Goal: Communication & Community: Answer question/provide support

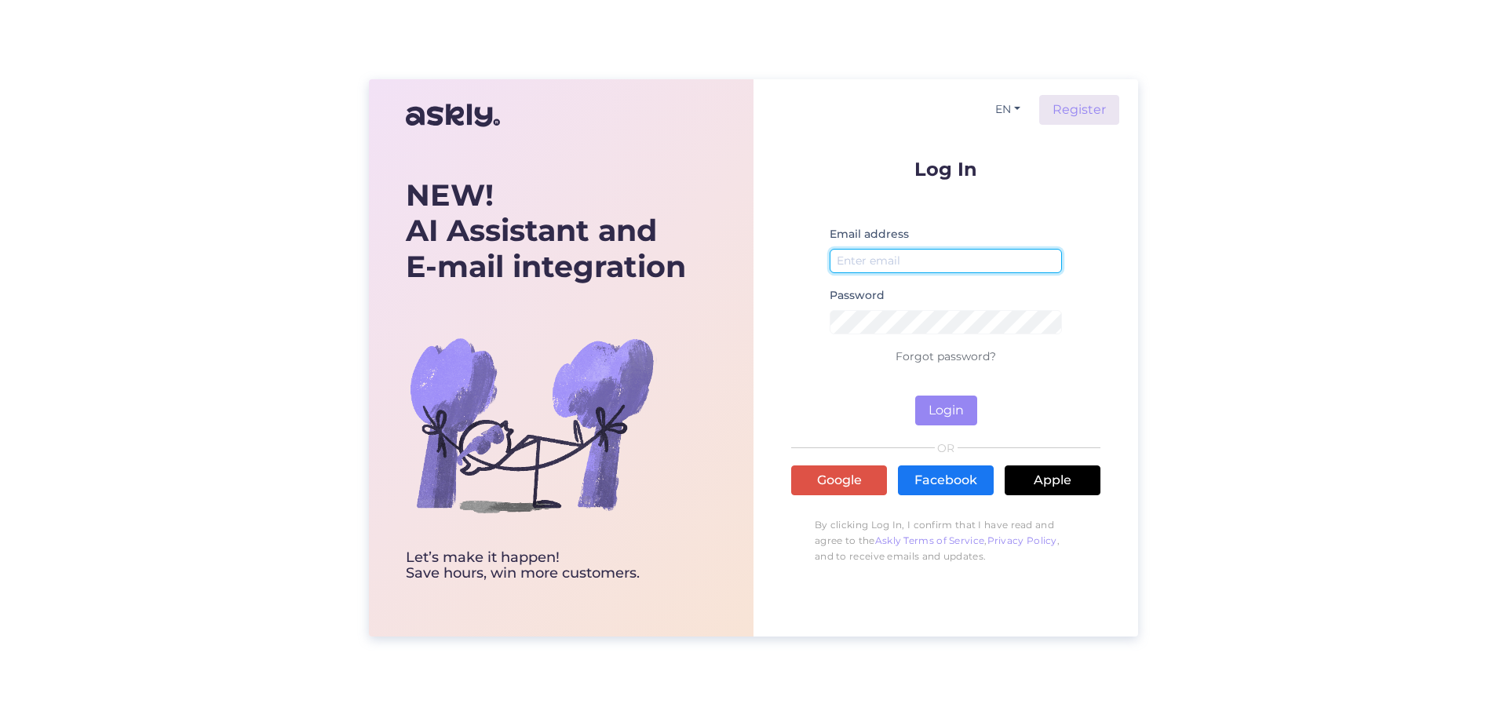
click at [957, 261] on input "email" at bounding box center [946, 261] width 232 height 24
click at [920, 252] on input "email" at bounding box center [946, 261] width 232 height 24
type input "[PERSON_NAME][EMAIL_ADDRESS][DOMAIN_NAME]"
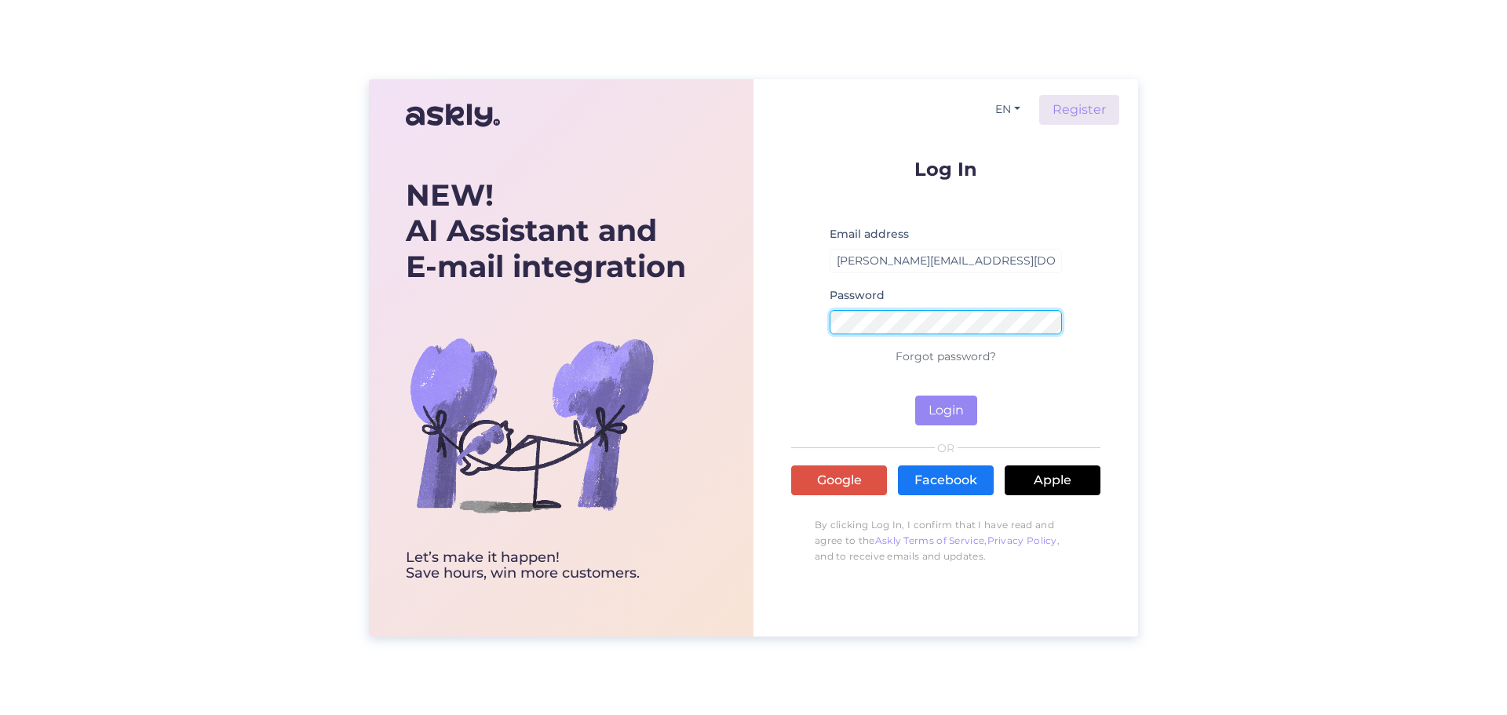
click at [915, 396] on button "Login" at bounding box center [946, 411] width 62 height 30
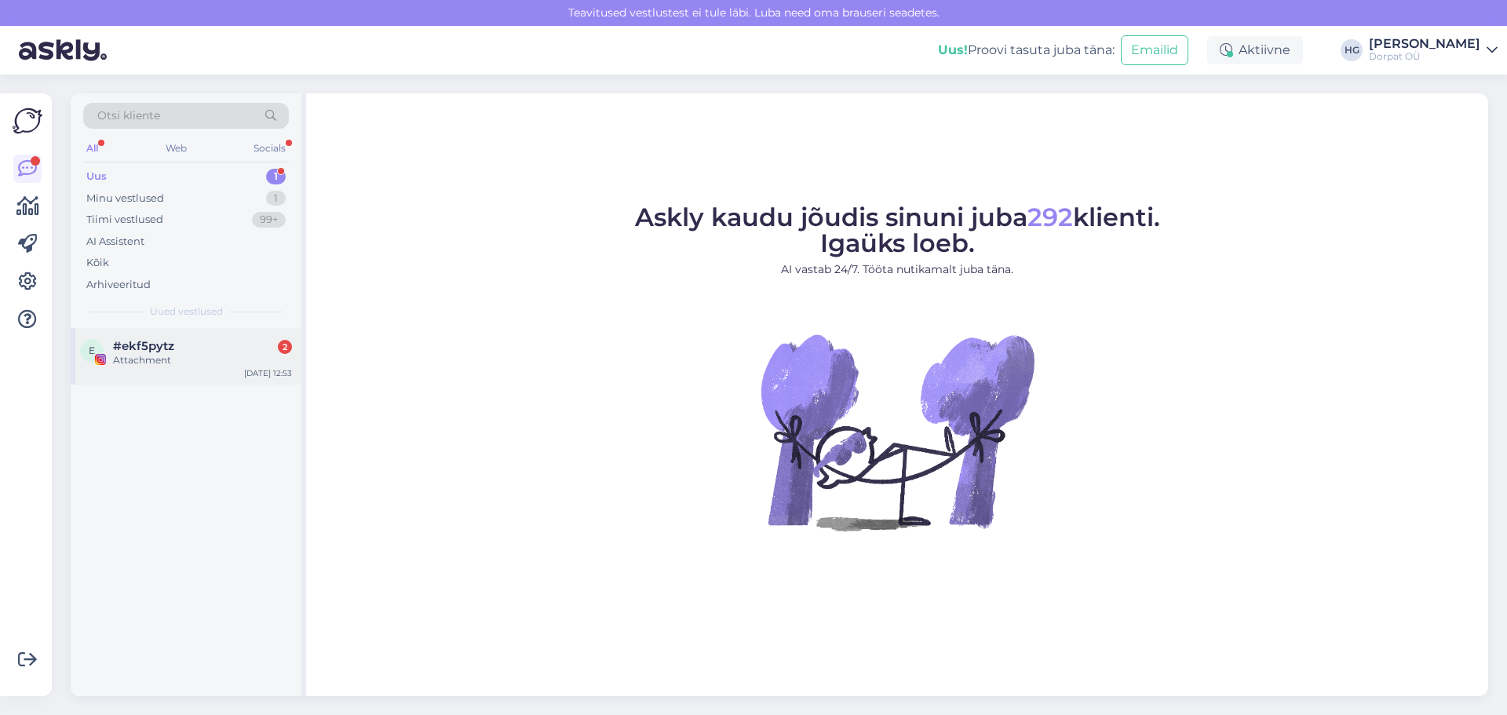
click at [162, 370] on div "e #ekf5pytz 2 Attachment [DATE] 12:53" at bounding box center [186, 356] width 231 height 57
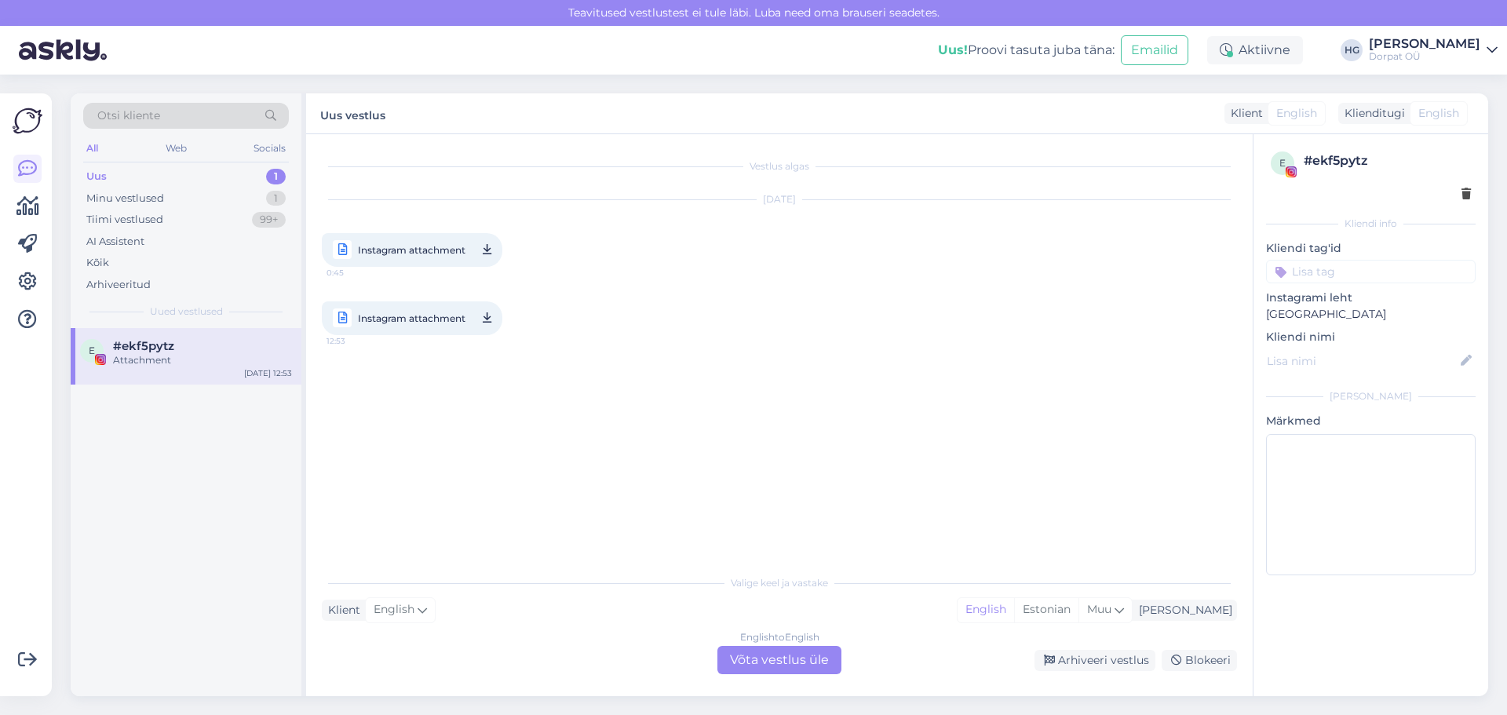
click at [206, 181] on div "Uus 1" at bounding box center [186, 177] width 206 height 22
click at [210, 202] on div "Minu vestlused 1" at bounding box center [186, 199] width 206 height 22
click at [209, 338] on div "A Aire [PERSON_NAME] Tere! Rõõm kuulda, et meid leidsite! Palun kirjutage meie …" at bounding box center [186, 363] width 231 height 71
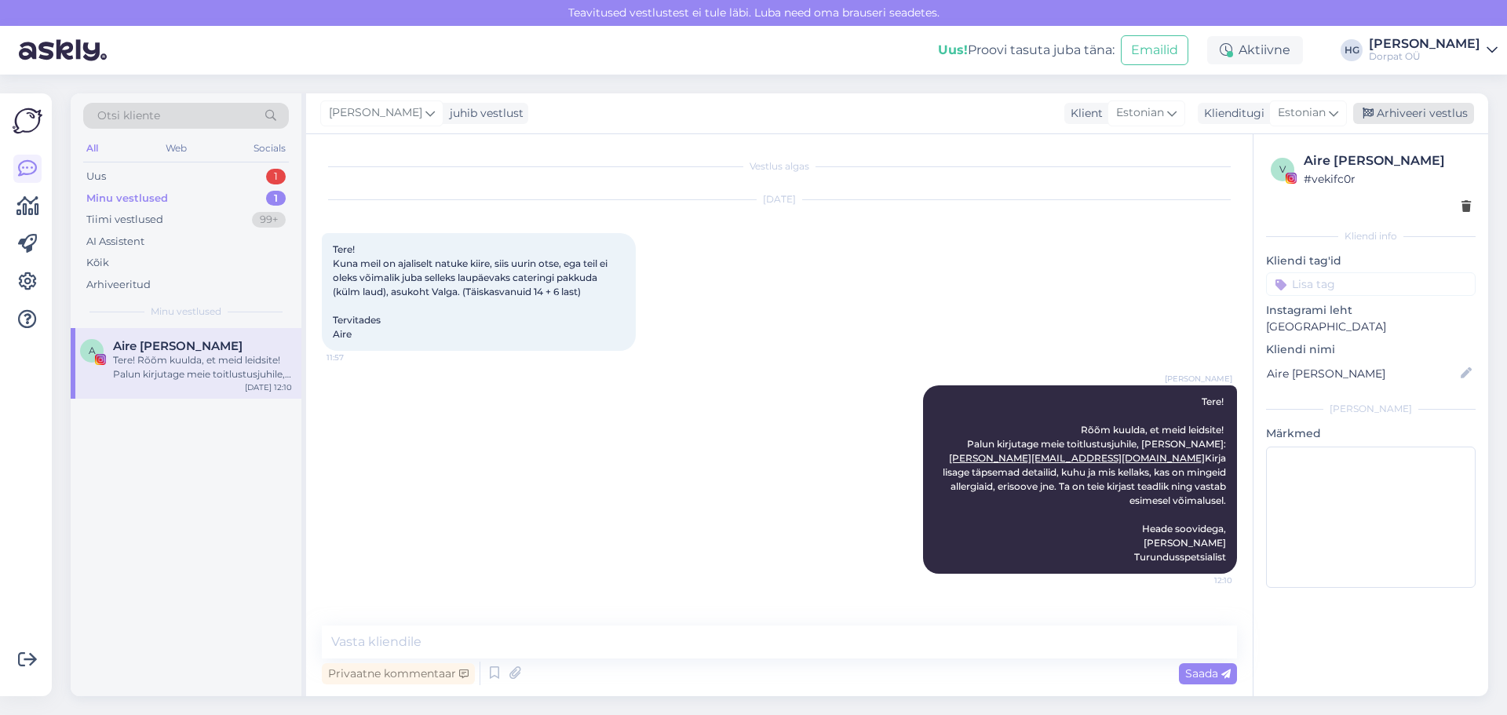
click at [1393, 119] on div "Arhiveeri vestlus" at bounding box center [1413, 113] width 121 height 21
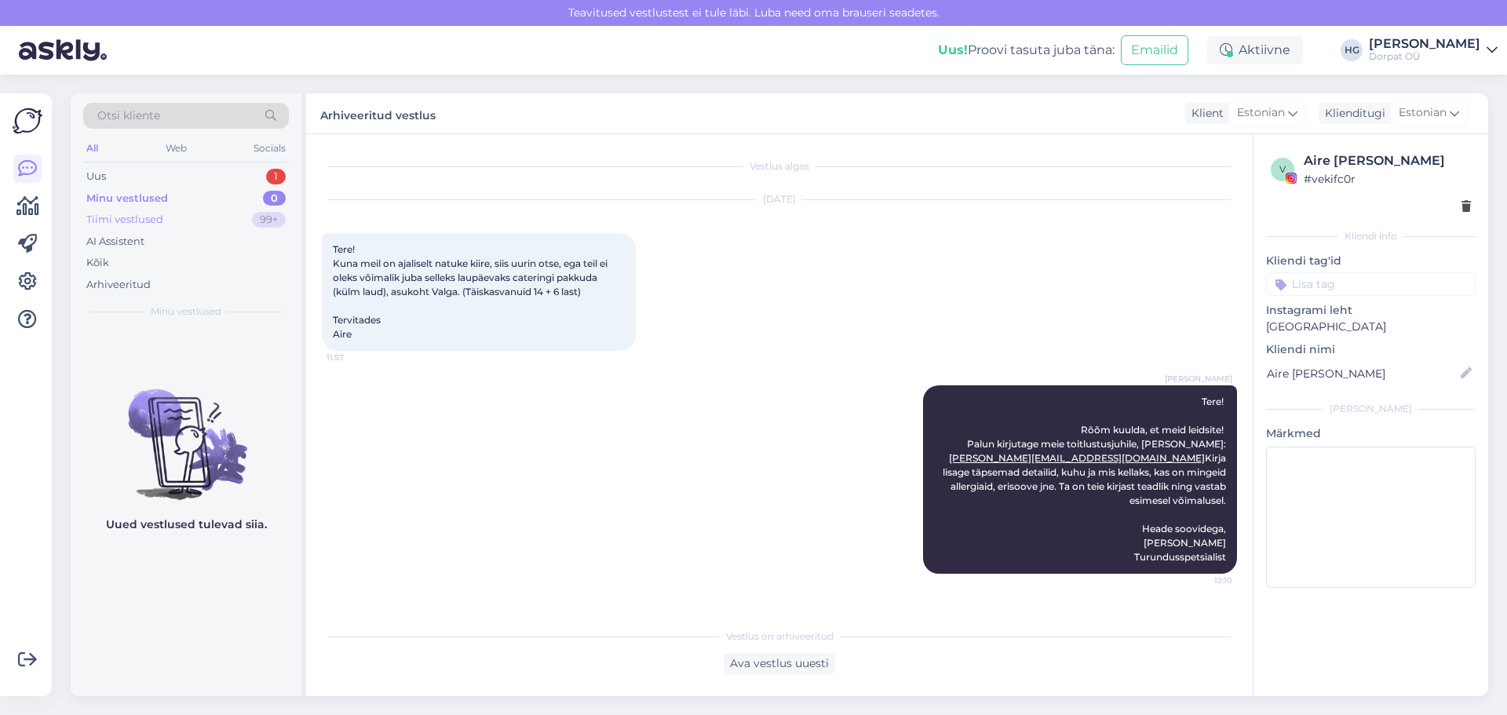
click at [259, 214] on div "99+" at bounding box center [269, 220] width 34 height 16
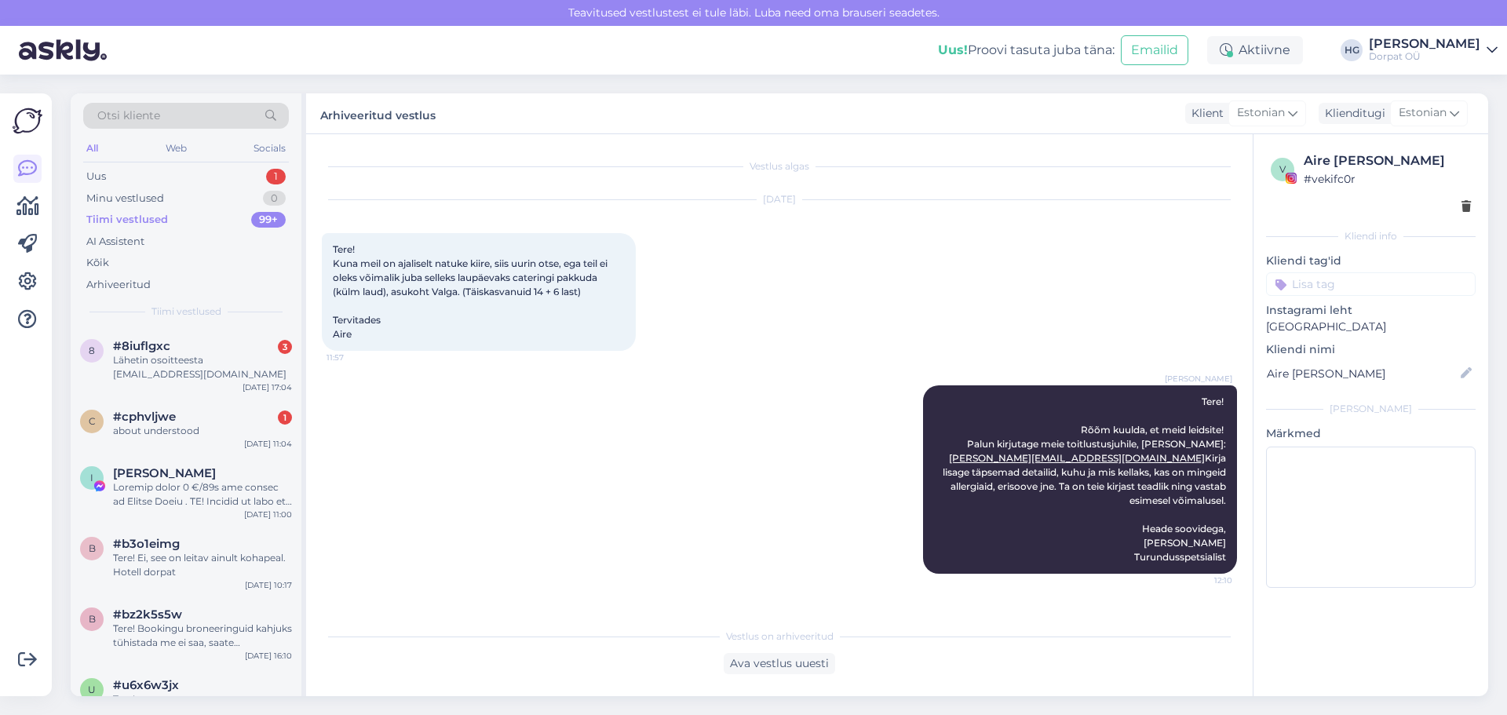
click at [1383, 32] on div "Uus! Proovi tasuta [PERSON_NAME]: Emailid Aktiivne HG [PERSON_NAME] Guutmann Do…" at bounding box center [753, 50] width 1507 height 49
click at [1382, 46] on div "[PERSON_NAME]" at bounding box center [1424, 44] width 111 height 13
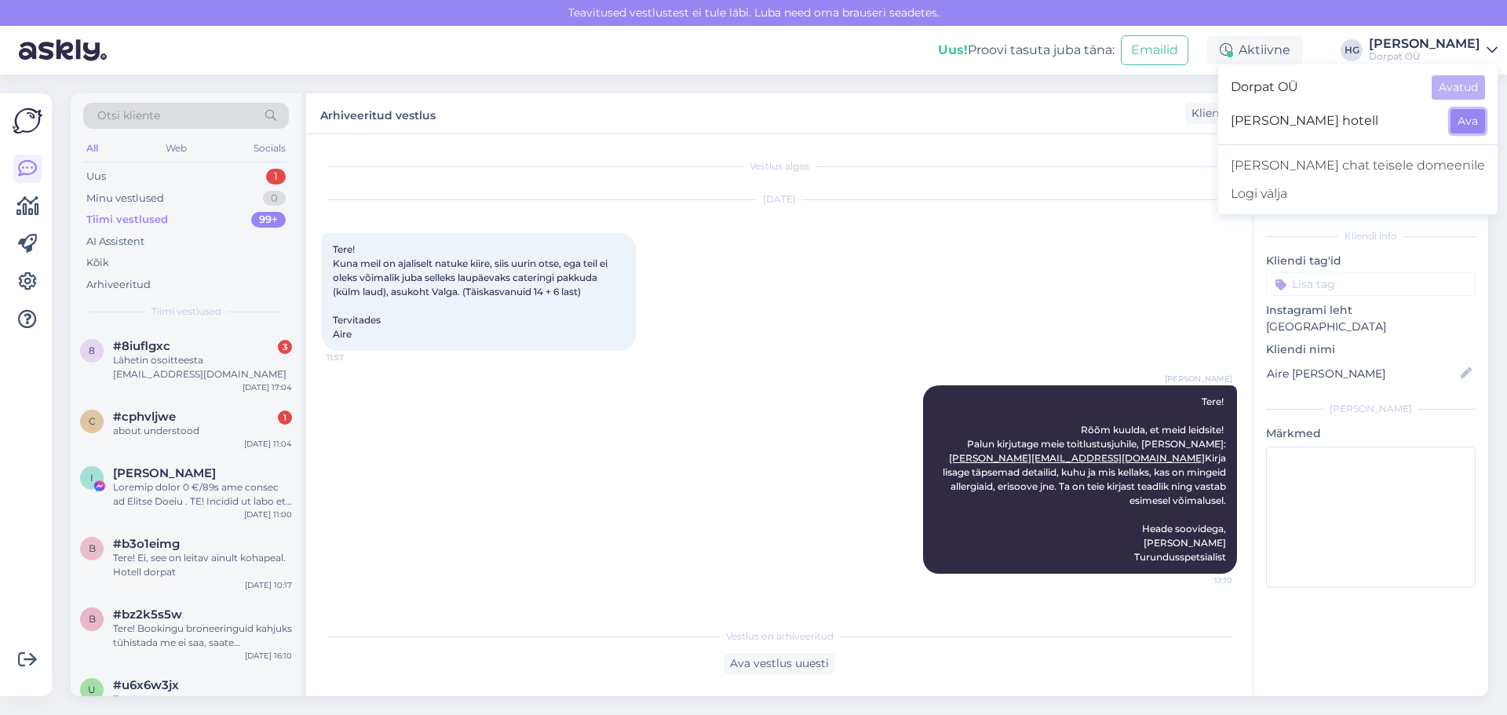
click at [1460, 124] on button "Ava" at bounding box center [1468, 121] width 35 height 24
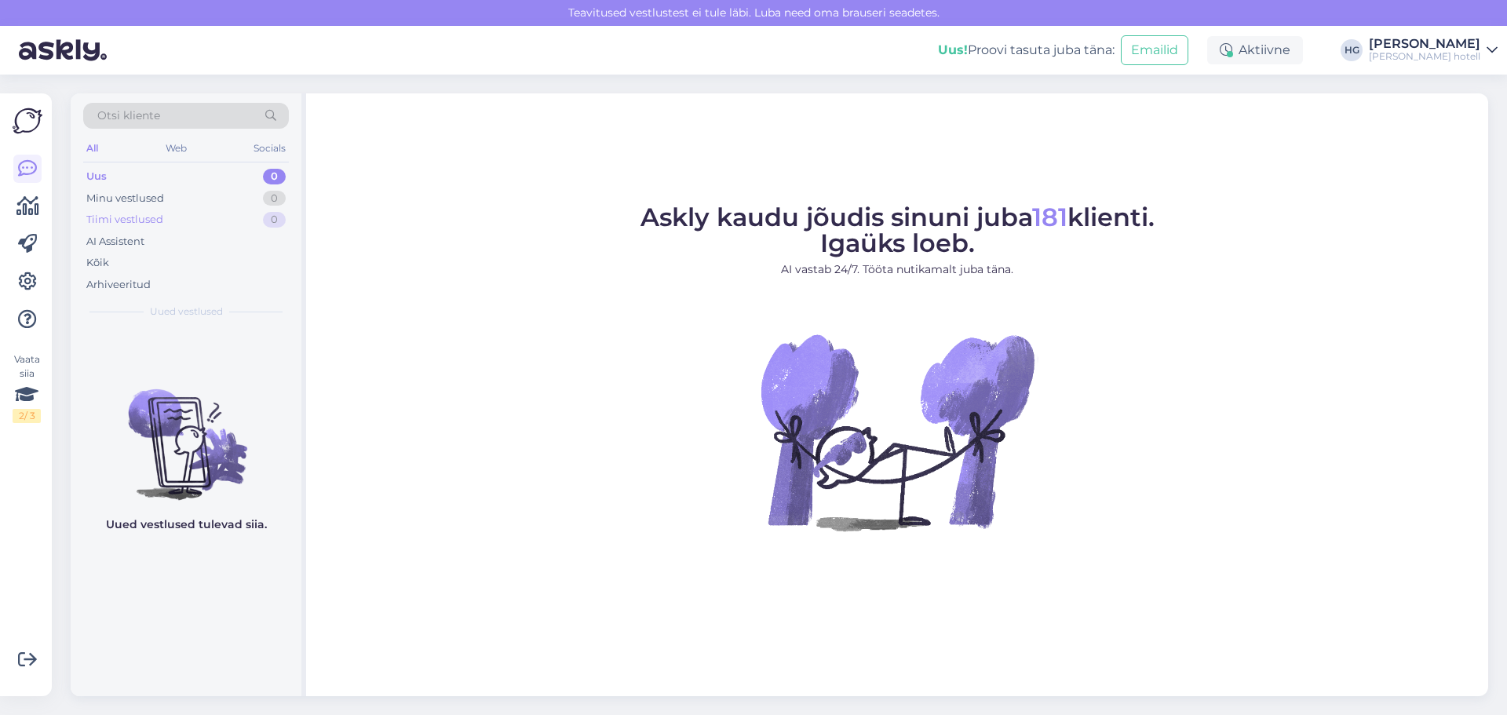
click at [170, 215] on div "Tiimi vestlused 0" at bounding box center [186, 220] width 206 height 22
click at [128, 265] on div "Kõik" at bounding box center [186, 263] width 206 height 22
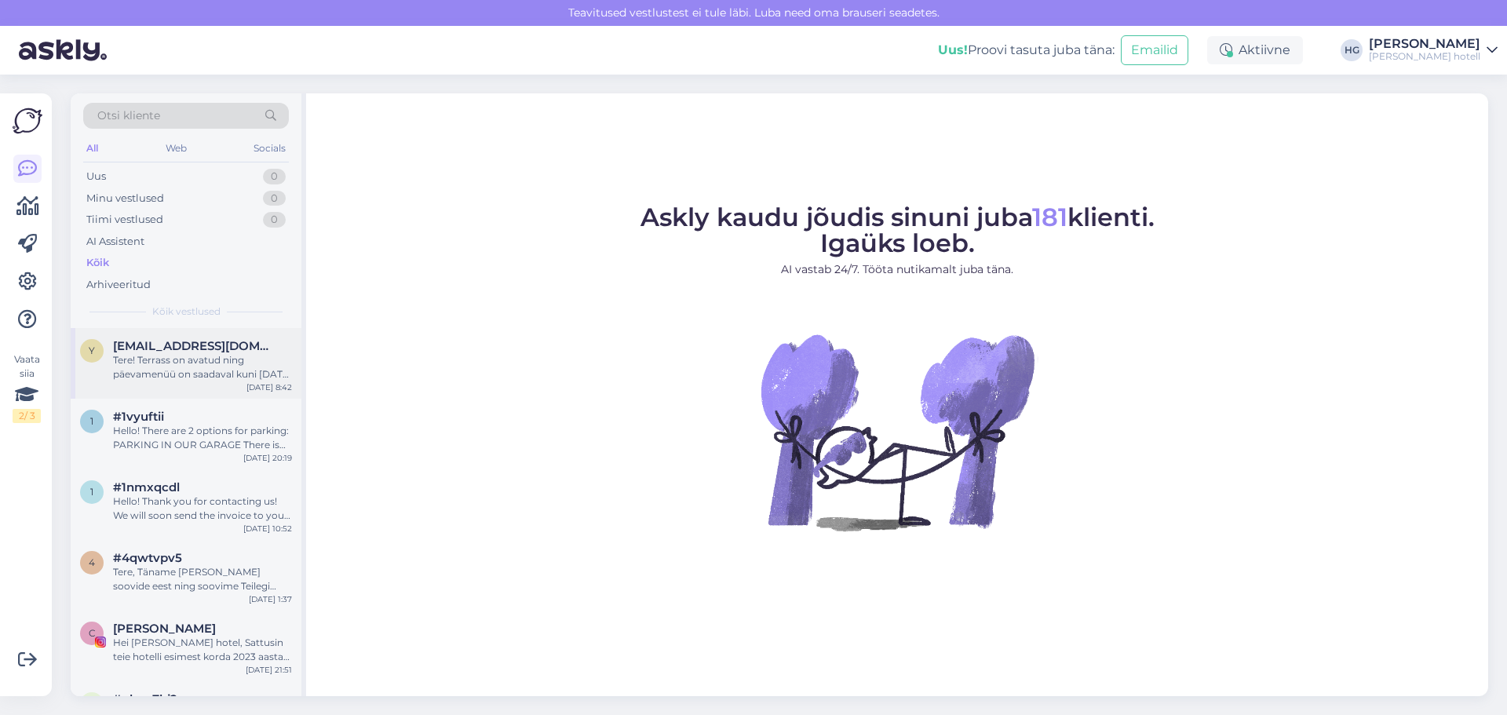
click at [203, 347] on span "[EMAIL_ADDRESS][DOMAIN_NAME]" at bounding box center [194, 346] width 163 height 14
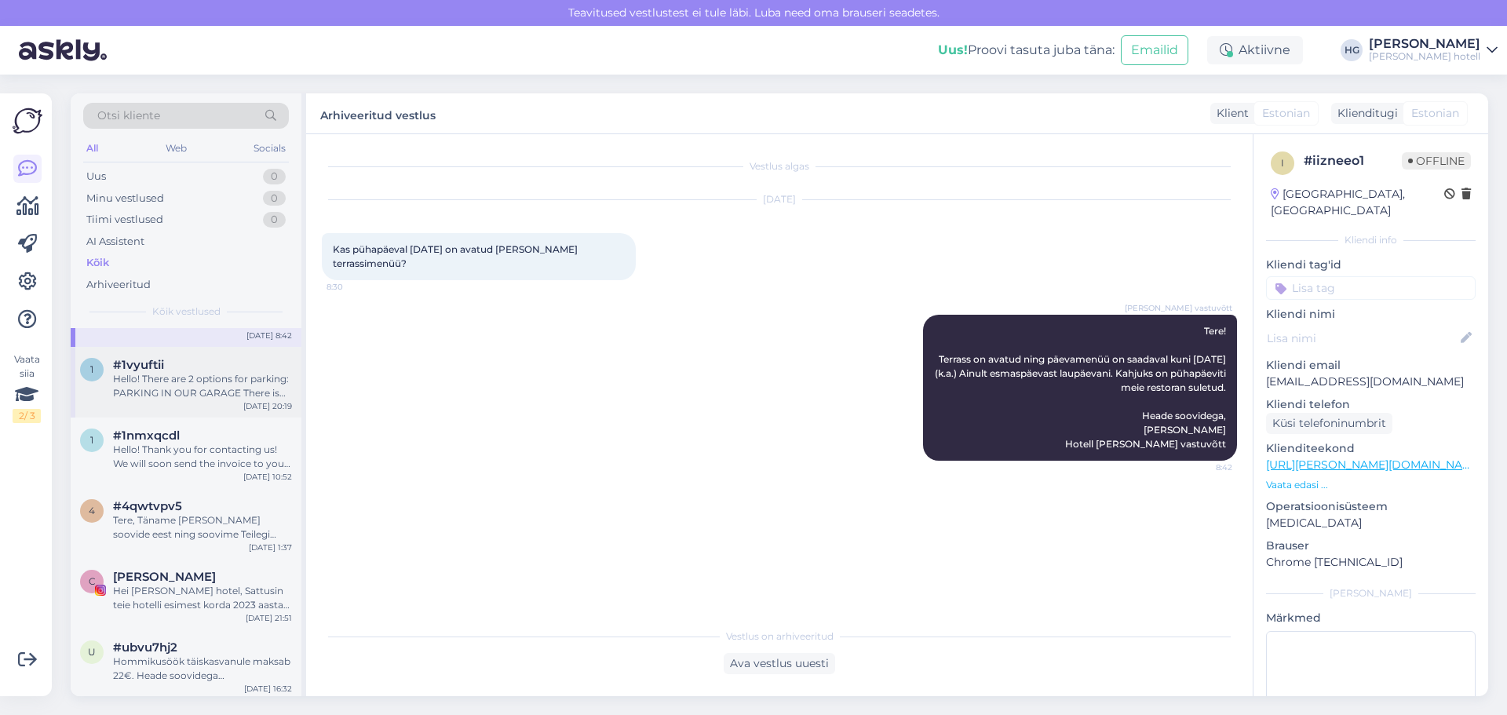
scroll to position [79, 0]
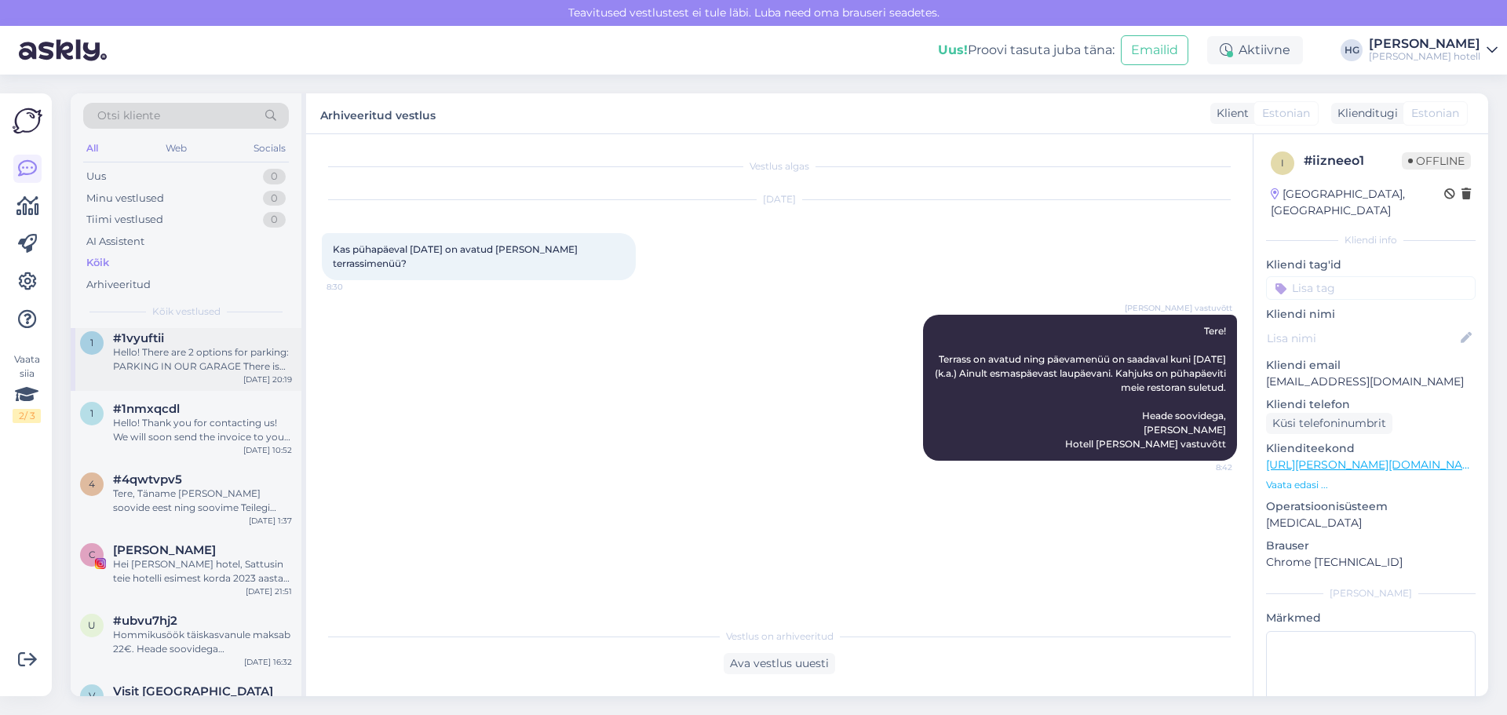
click at [195, 376] on div "1 #1vyuftii Hello! There are 2 options for parking: PARKING IN OUR GARAGE There…" at bounding box center [186, 355] width 231 height 71
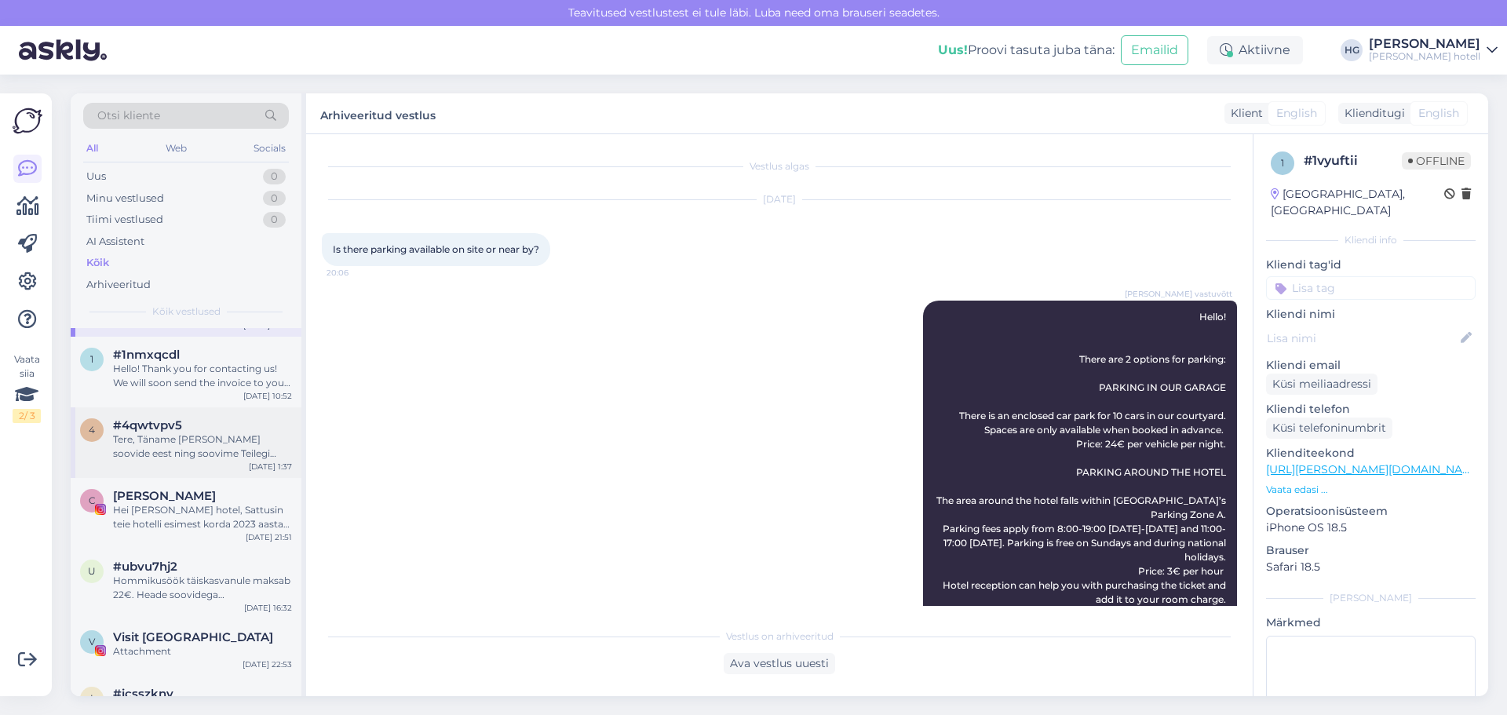
scroll to position [157, 0]
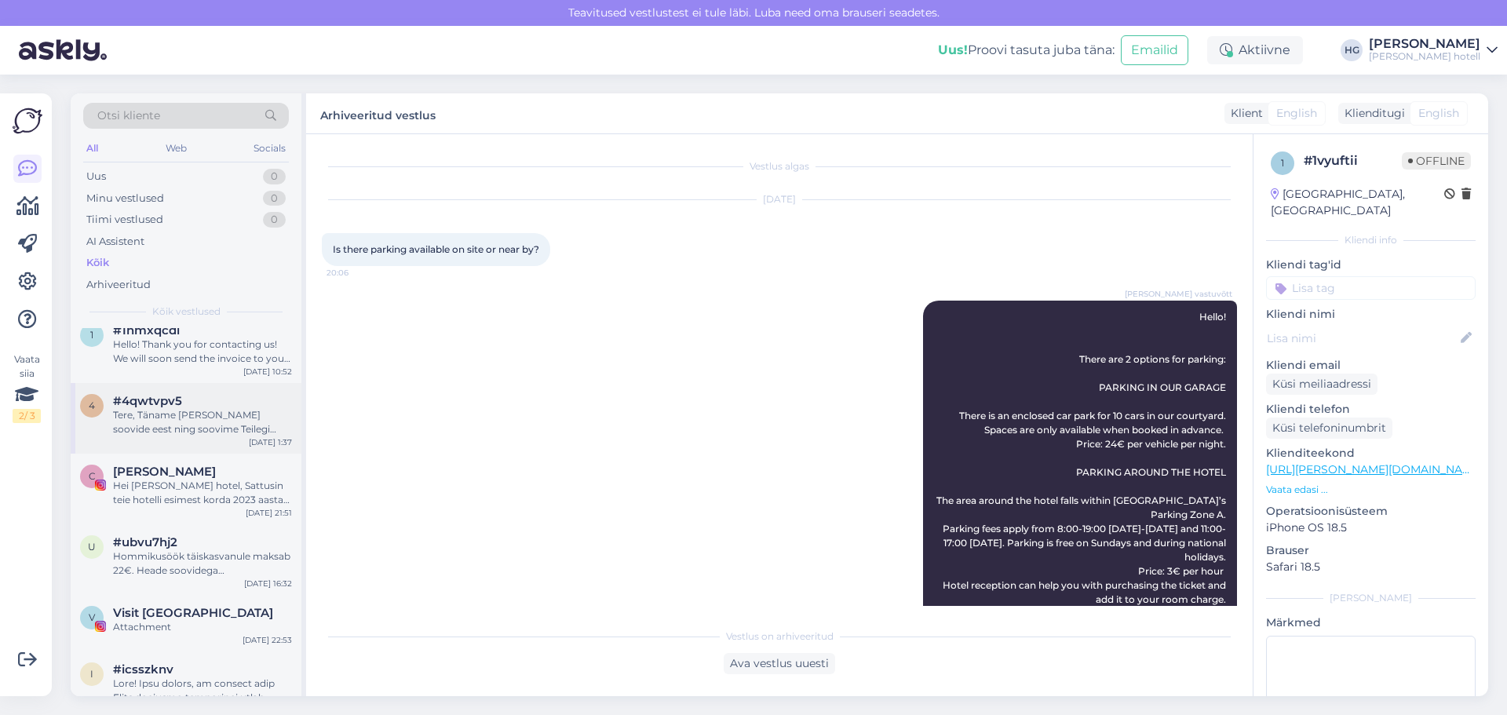
click at [185, 494] on div "Hei [PERSON_NAME] hotel, Sattusin teie hotelli esimest korda 2023 aasta detsemb…" at bounding box center [202, 493] width 179 height 28
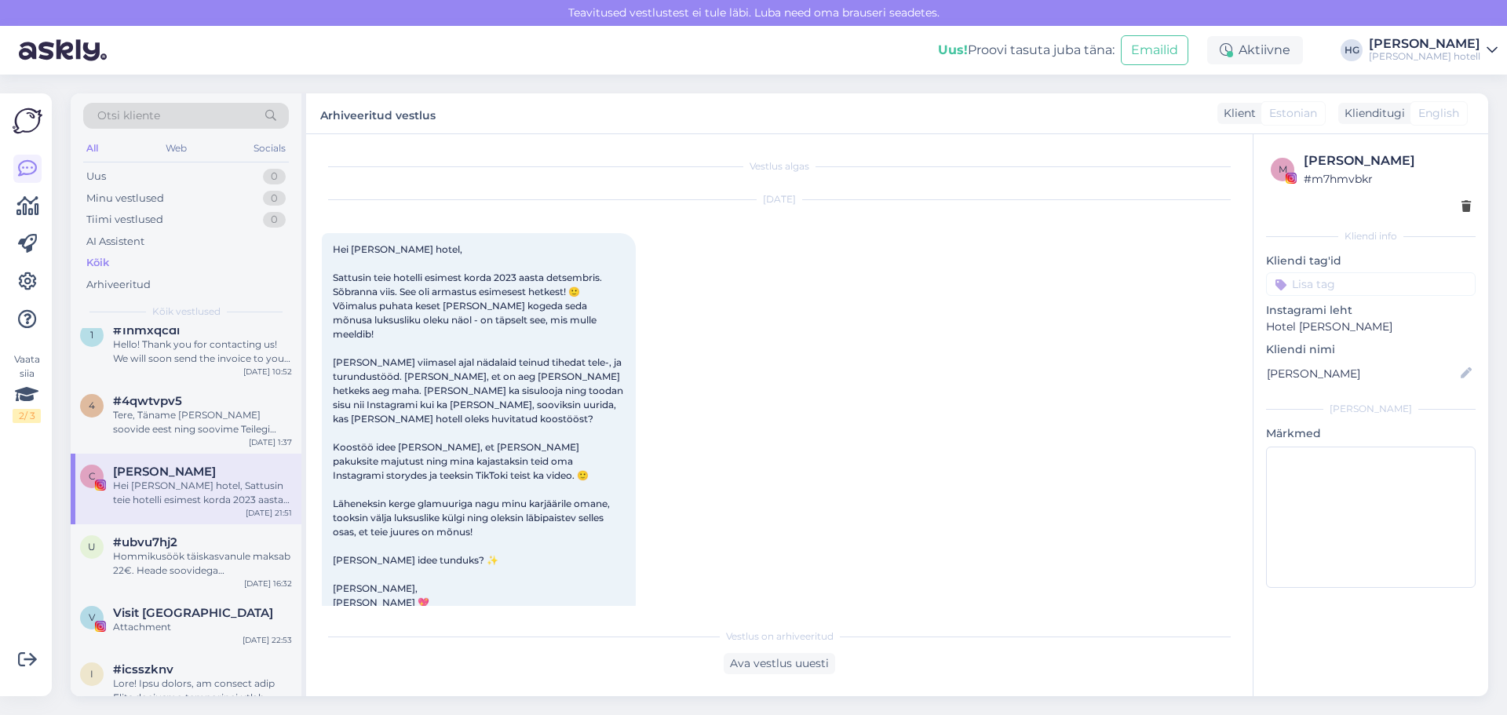
scroll to position [16, 0]
